Goal: Task Accomplishment & Management: Complete application form

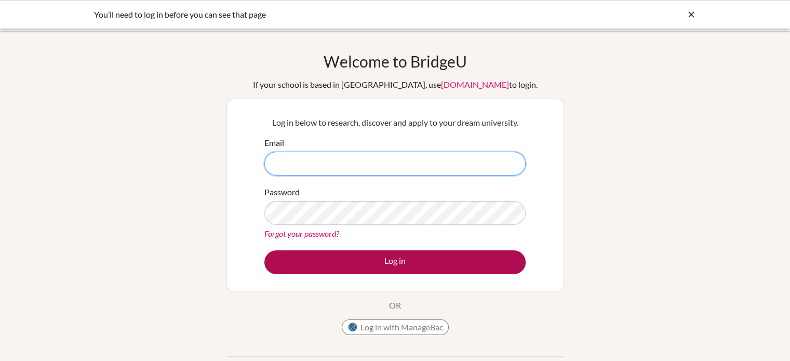
type input "estuardoguzman777@gmail.com"
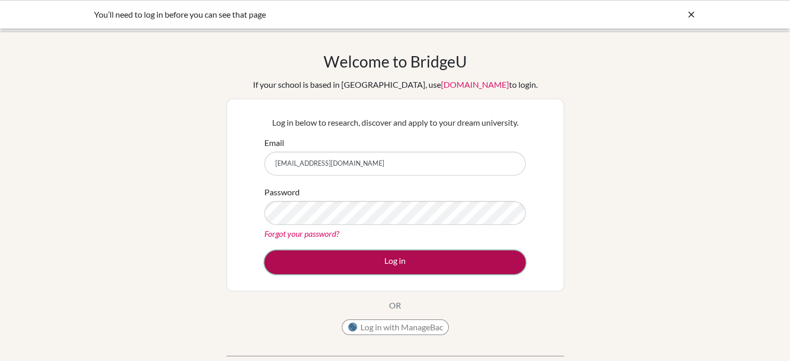
click at [466, 261] on button "Log in" at bounding box center [394, 262] width 261 height 24
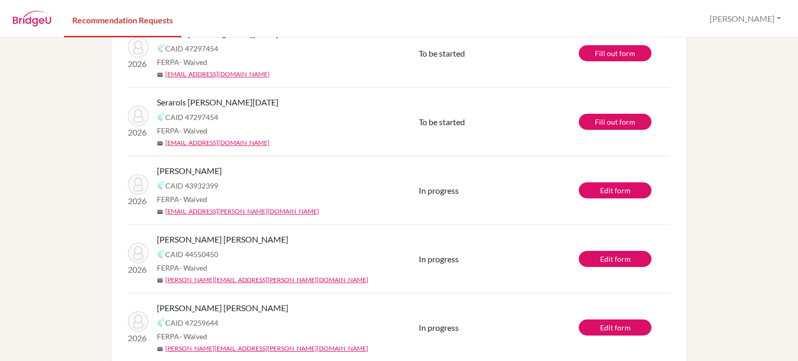
scroll to position [376, 0]
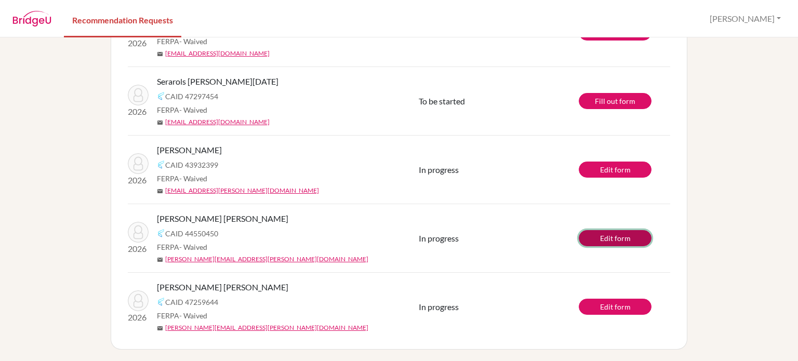
click at [604, 236] on link "Edit form" at bounding box center [615, 238] width 73 height 16
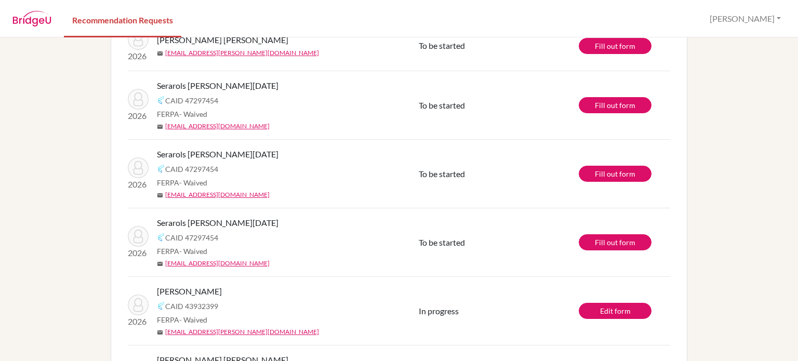
scroll to position [376, 0]
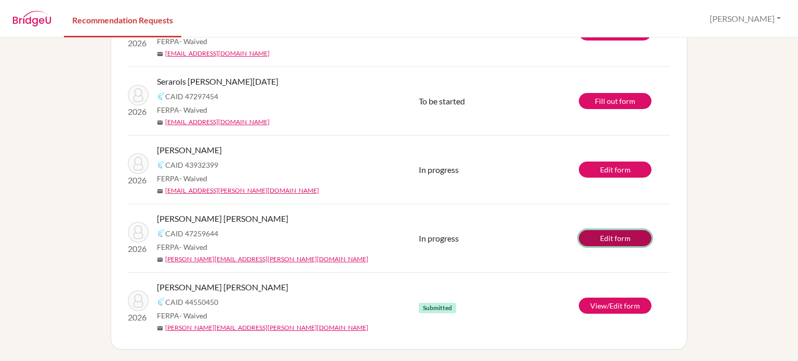
click at [589, 238] on link "Edit form" at bounding box center [615, 238] width 73 height 16
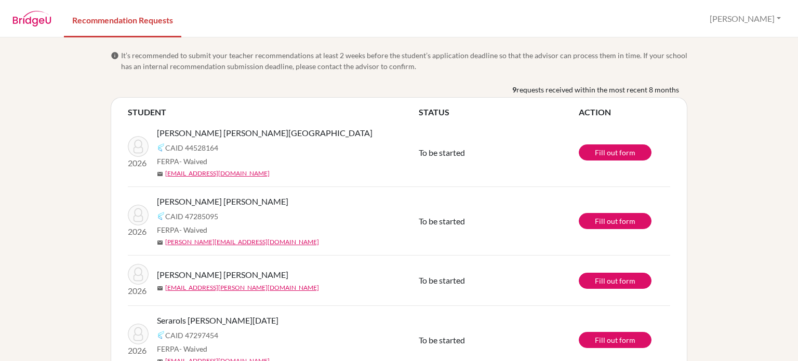
scroll to position [376, 0]
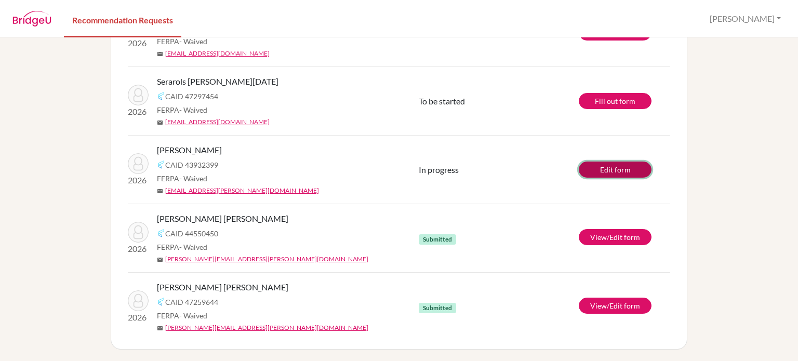
click at [611, 169] on link "Edit form" at bounding box center [615, 170] width 73 height 16
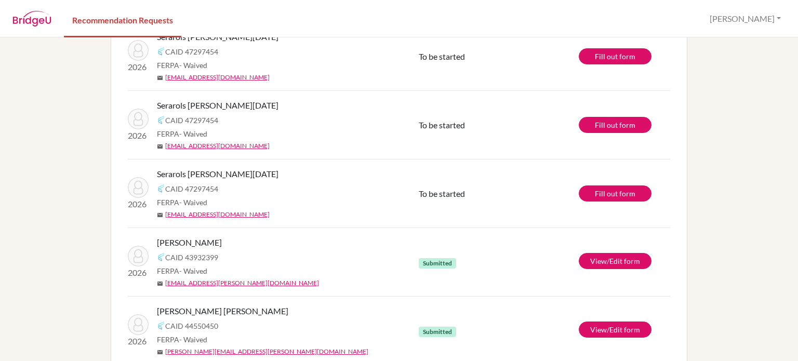
scroll to position [292, 0]
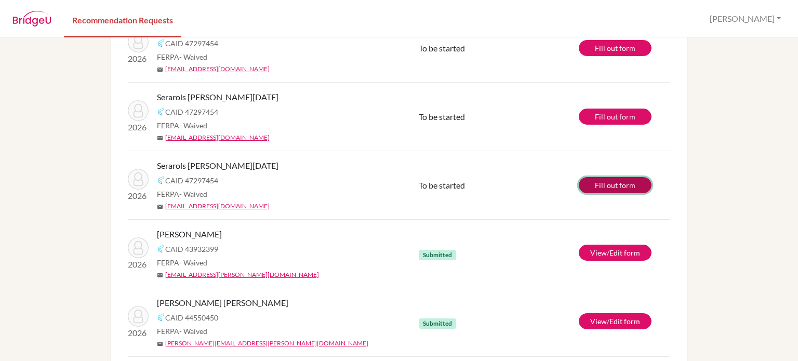
click at [594, 191] on link "Fill out form" at bounding box center [615, 185] width 73 height 16
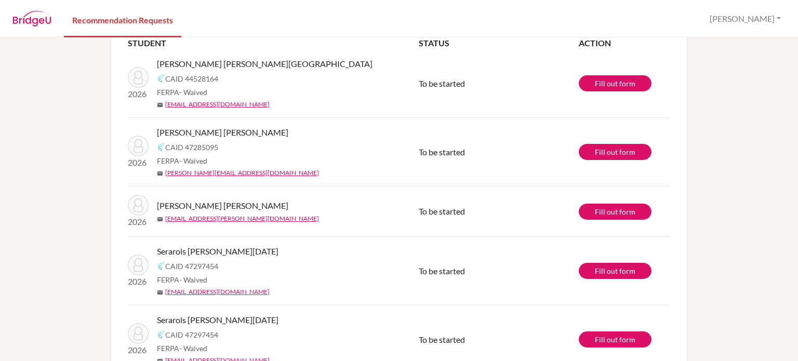
scroll to position [62, 0]
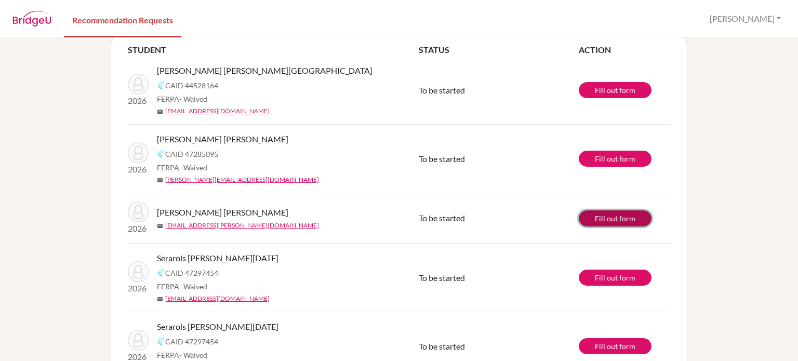
click at [609, 216] on link "Fill out form" at bounding box center [615, 218] width 73 height 16
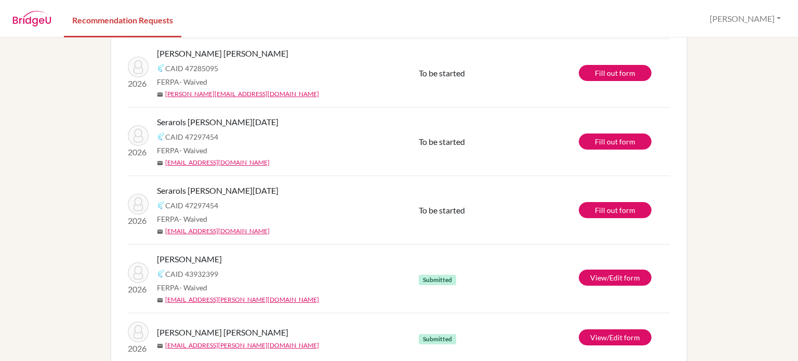
scroll to position [19, 0]
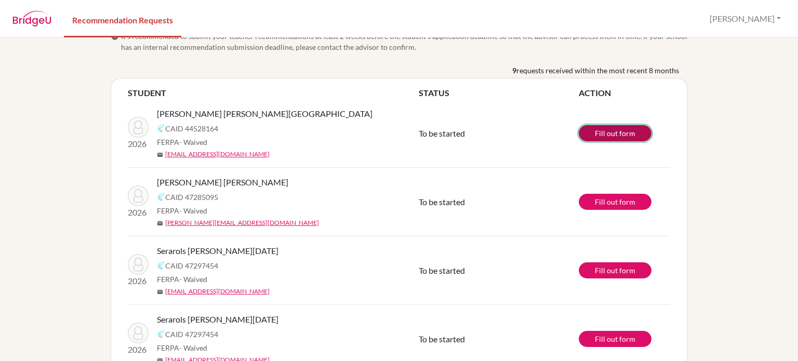
click at [594, 128] on link "Fill out form" at bounding box center [615, 133] width 73 height 16
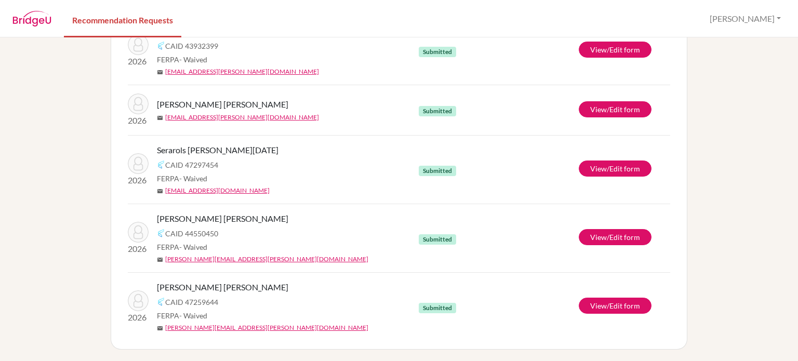
scroll to position [0, 0]
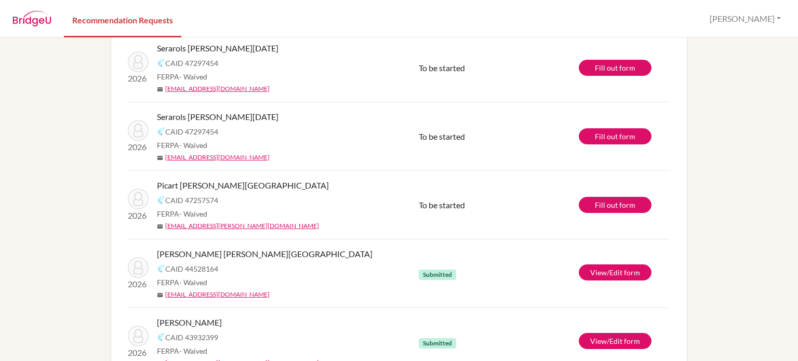
scroll to position [155, 0]
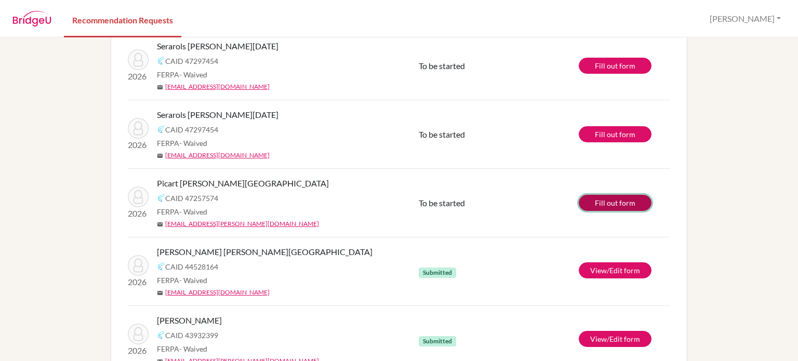
click at [615, 206] on link "Fill out form" at bounding box center [615, 203] width 73 height 16
